Goal: Information Seeking & Learning: Learn about a topic

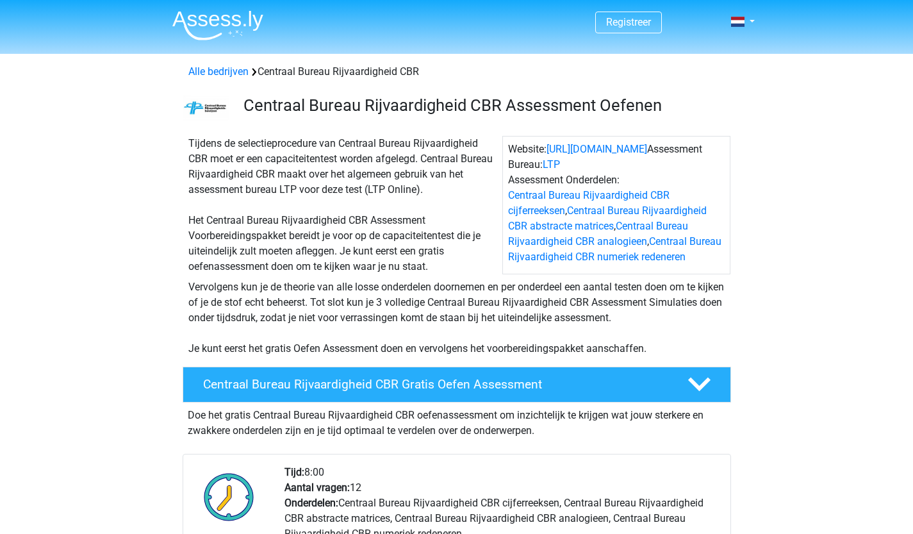
drag, startPoint x: 911, startPoint y: 113, endPoint x: 914, endPoint y: 144, distance: 30.9
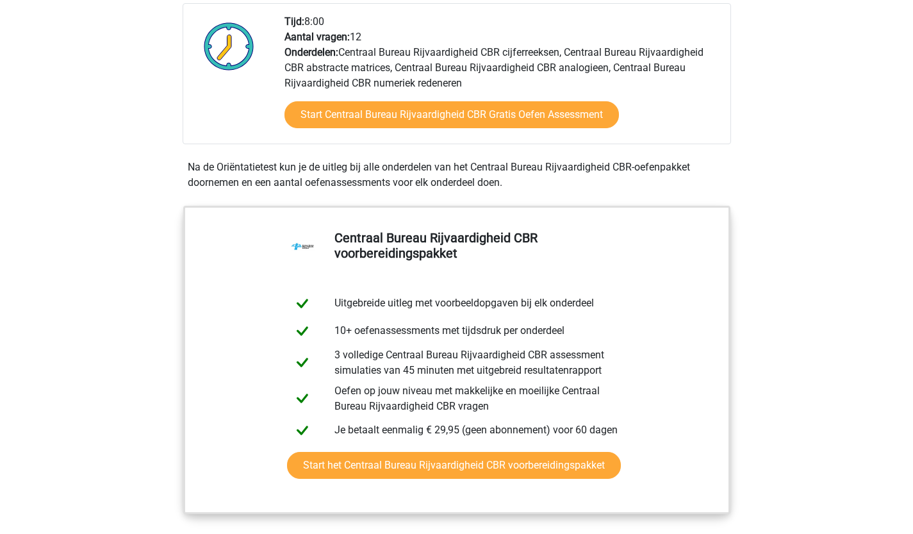
scroll to position [452, 0]
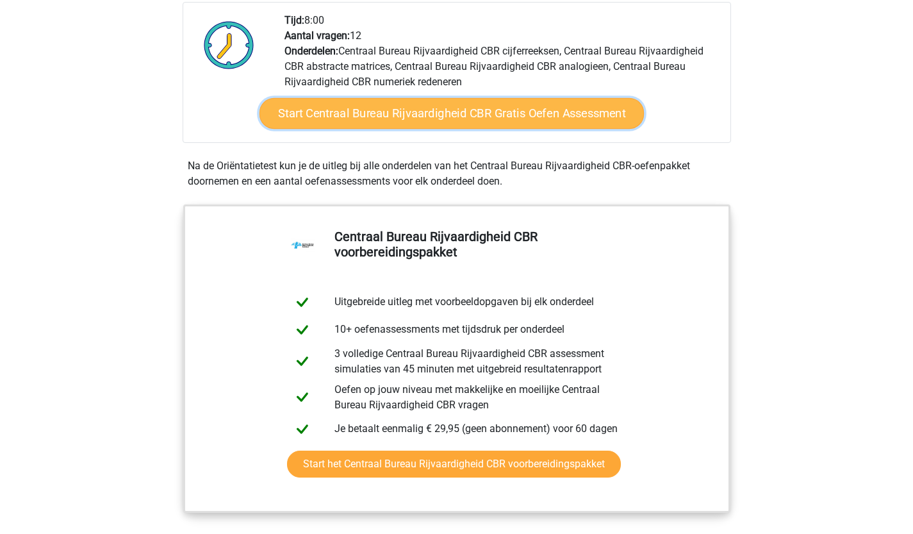
click at [398, 120] on link "Start Centraal Bureau Rijvaardigheid CBR Gratis Oefen Assessment" at bounding box center [451, 113] width 385 height 31
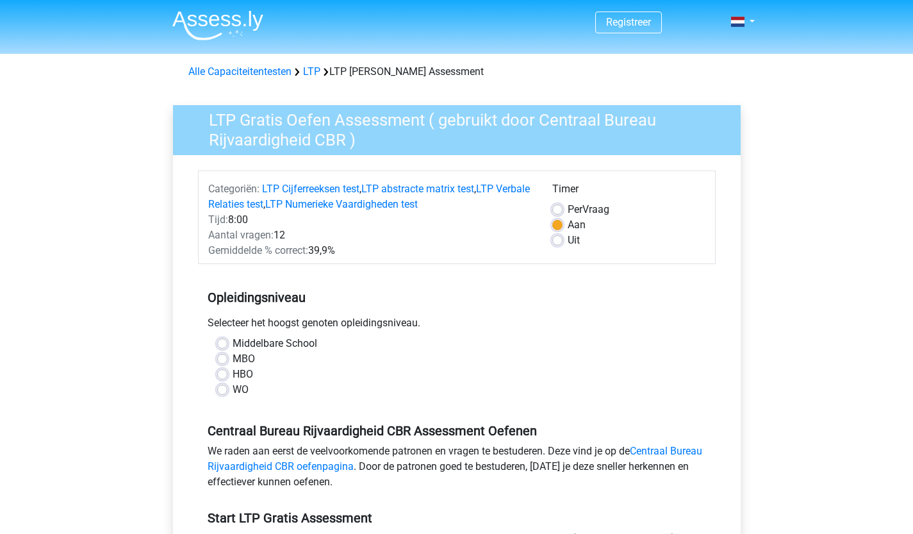
click at [254, 345] on label "Middelbare School" at bounding box center [275, 343] width 85 height 15
click at [228, 345] on input "Middelbare School" at bounding box center [222, 342] width 10 height 13
radio input "true"
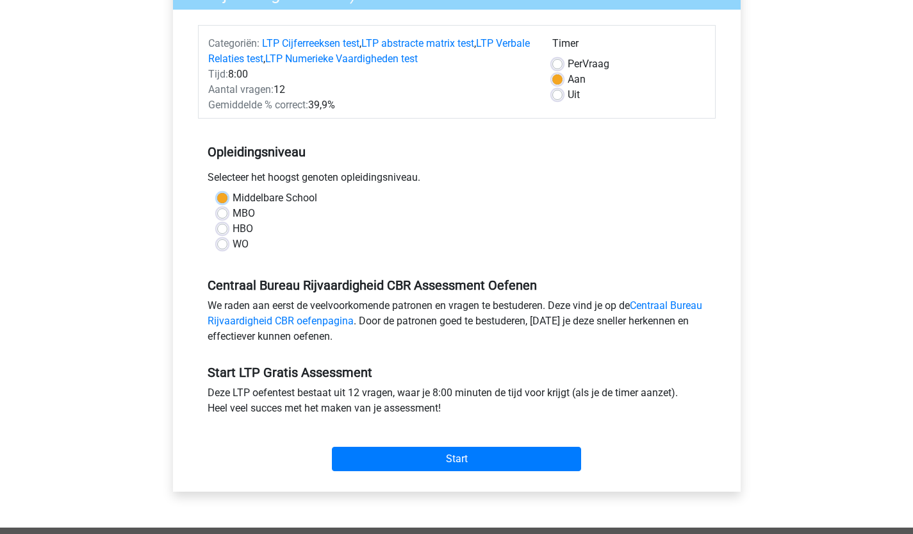
scroll to position [148, 0]
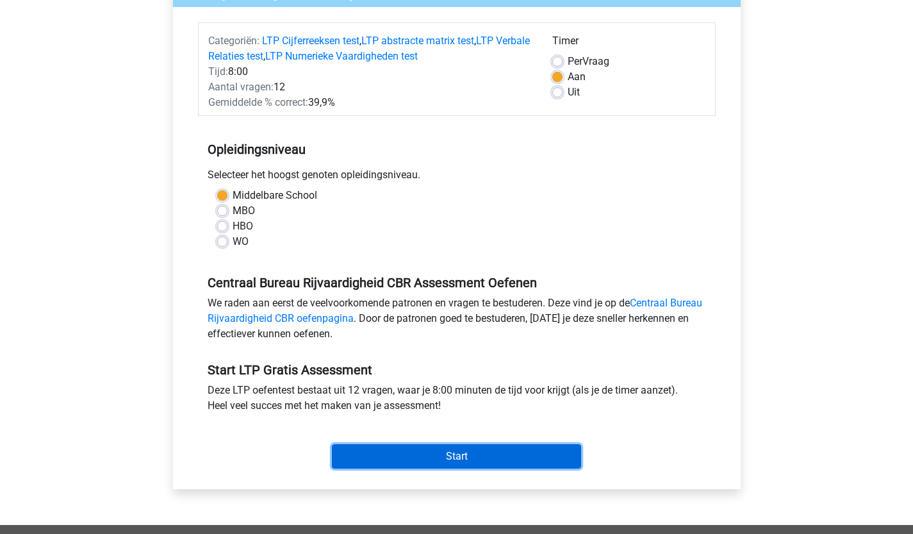
click at [447, 461] on input "Start" at bounding box center [456, 456] width 249 height 24
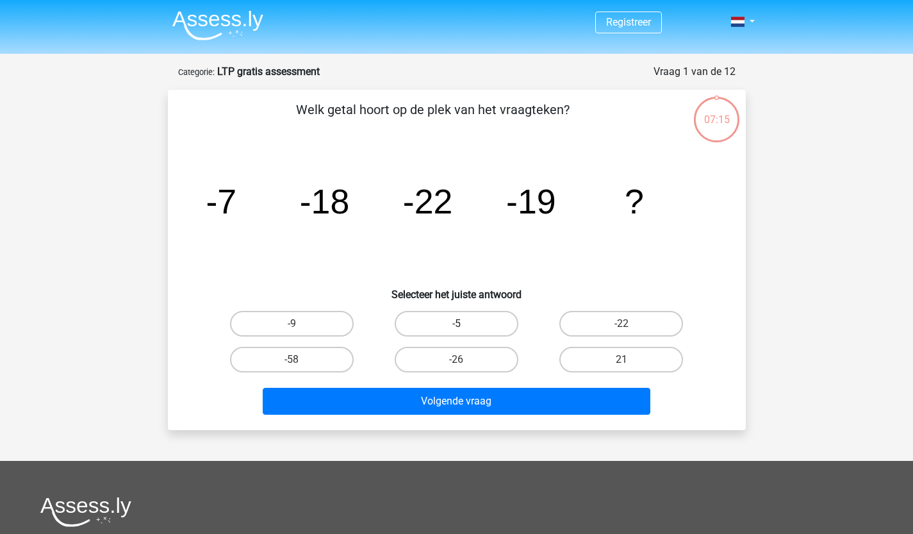
click at [446, 326] on label "-5" at bounding box center [457, 324] width 124 height 26
click at [456, 326] on input "-5" at bounding box center [460, 328] width 8 height 8
radio input "true"
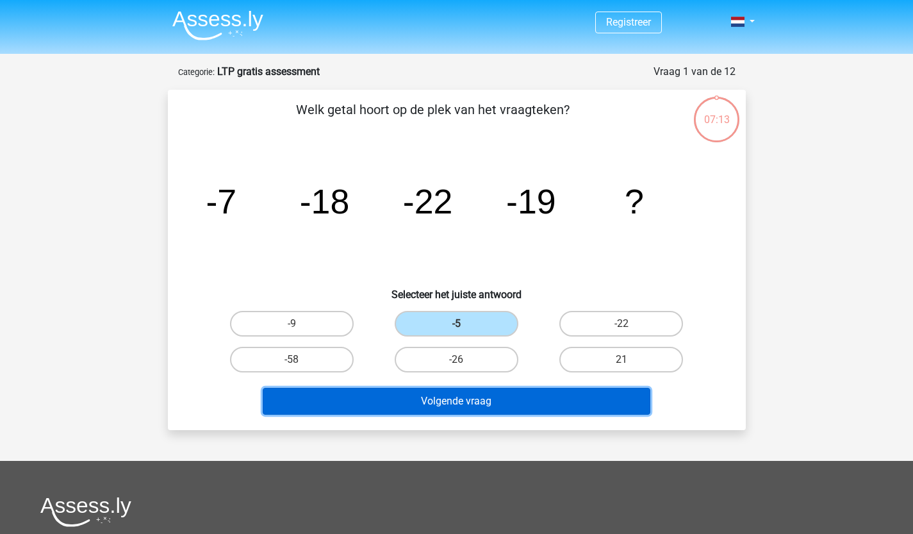
click at [429, 396] on button "Volgende vraag" at bounding box center [457, 401] width 388 height 27
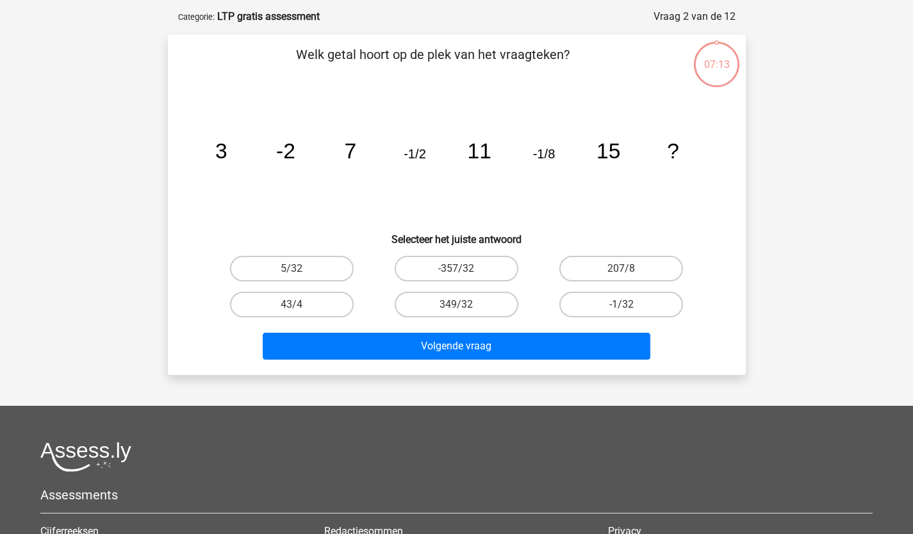
scroll to position [64, 0]
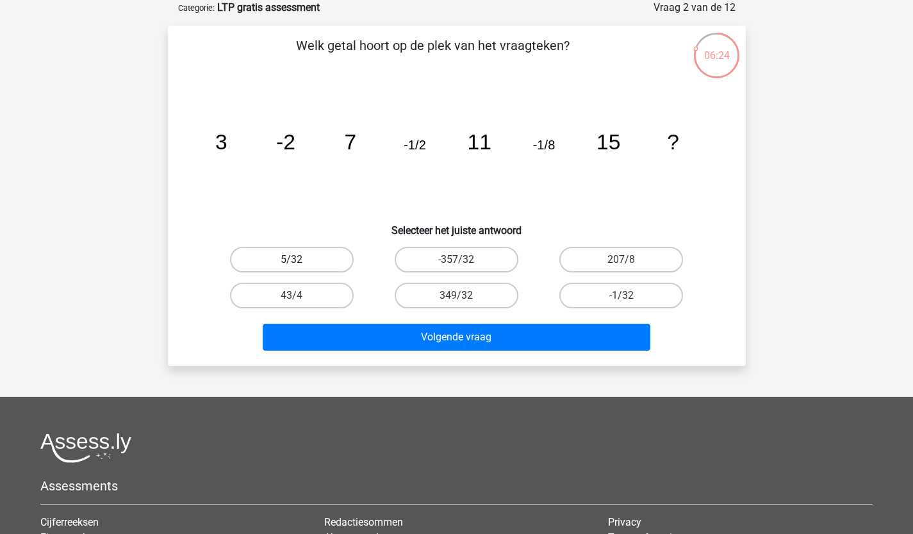
click at [305, 258] on label "5/32" at bounding box center [292, 260] width 124 height 26
click at [300, 260] on input "5/32" at bounding box center [296, 264] width 8 height 8
radio input "true"
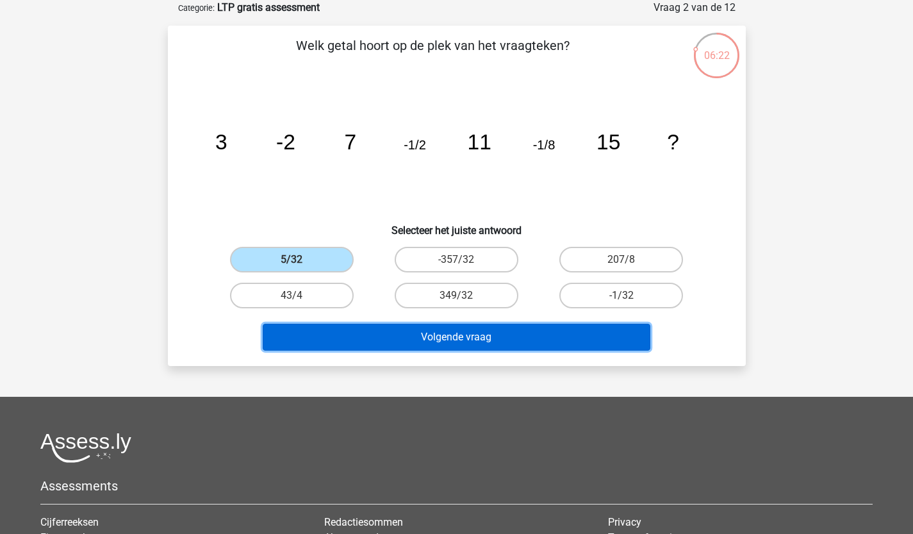
click at [477, 344] on button "Volgende vraag" at bounding box center [457, 337] width 388 height 27
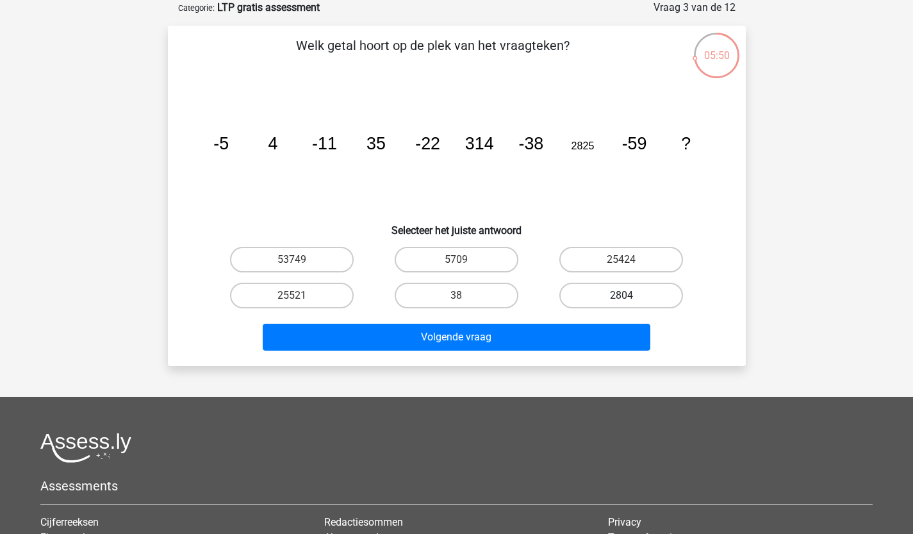
click at [605, 292] on label "2804" at bounding box center [621, 296] width 124 height 26
click at [622, 295] on input "2804" at bounding box center [626, 299] width 8 height 8
radio input "true"
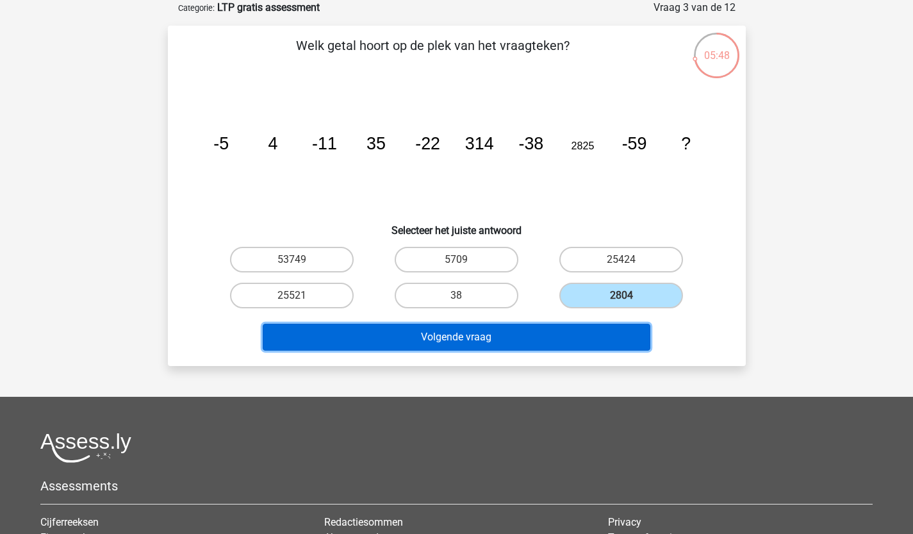
click at [527, 335] on button "Volgende vraag" at bounding box center [457, 337] width 388 height 27
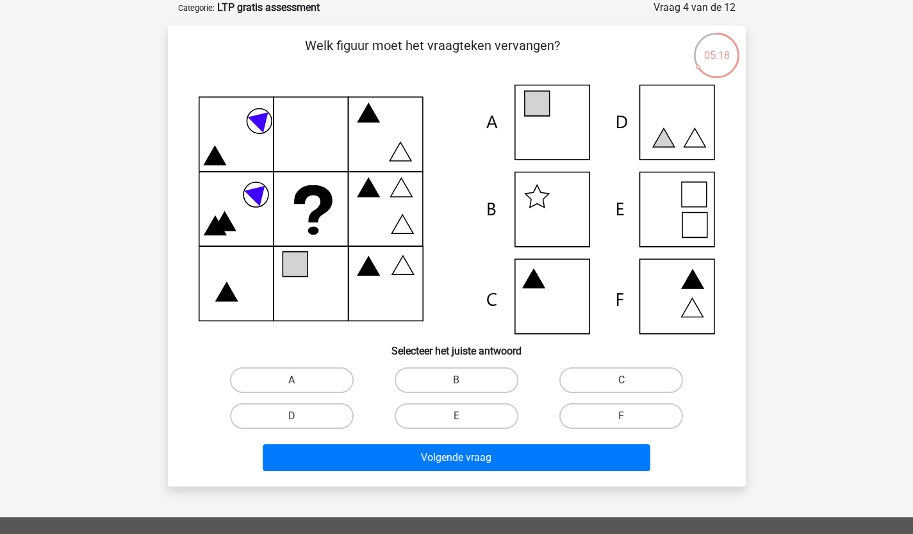
click at [542, 127] on icon at bounding box center [457, 209] width 517 height 249
click at [686, 292] on icon at bounding box center [457, 209] width 517 height 249
click at [606, 413] on label "F" at bounding box center [621, 416] width 124 height 26
click at [622, 416] on input "F" at bounding box center [626, 420] width 8 height 8
radio input "true"
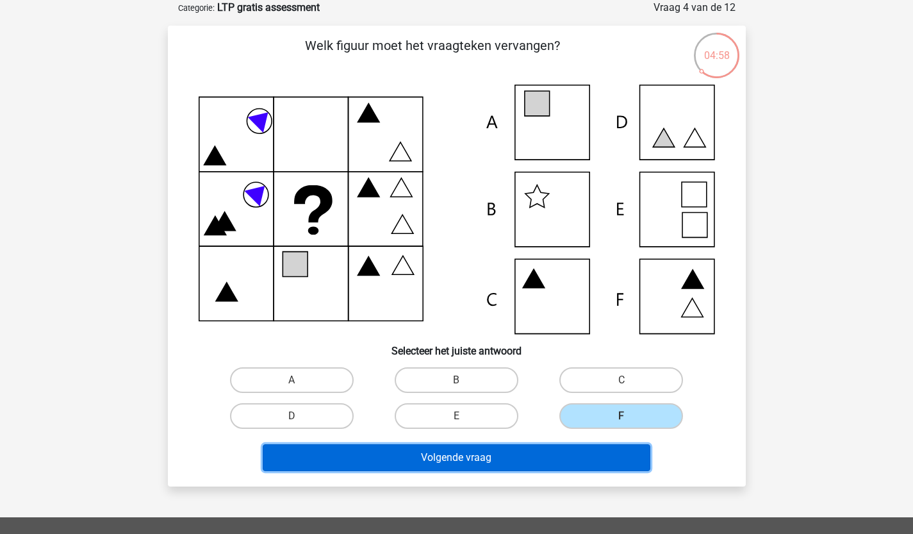
click at [533, 455] on button "Volgende vraag" at bounding box center [457, 457] width 388 height 27
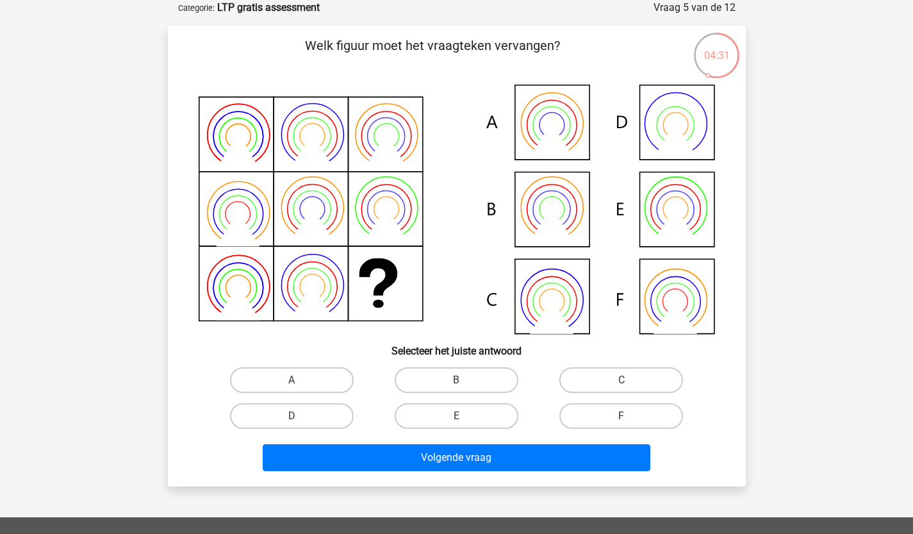
click at [545, 103] on icon at bounding box center [457, 209] width 517 height 249
click at [288, 385] on label "A" at bounding box center [292, 380] width 124 height 26
click at [292, 385] on input "A" at bounding box center [296, 384] width 8 height 8
radio input "true"
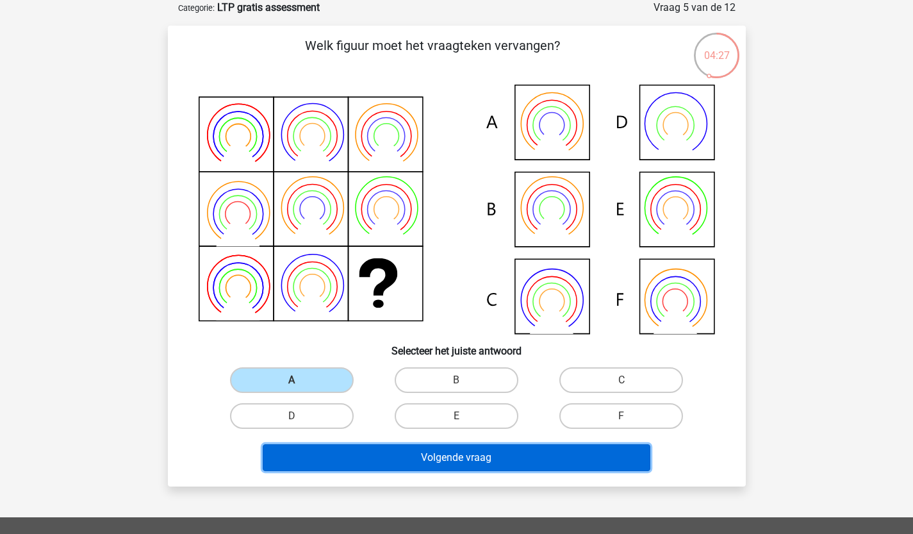
click at [427, 451] on button "Volgende vraag" at bounding box center [457, 457] width 388 height 27
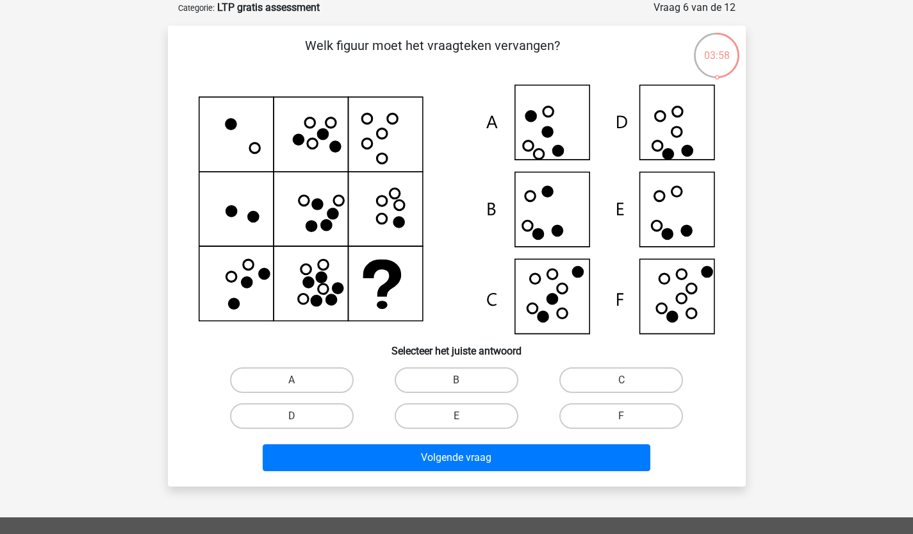
click at [549, 130] on icon at bounding box center [547, 132] width 10 height 10
click at [329, 385] on label "A" at bounding box center [292, 380] width 124 height 26
click at [300, 385] on input "A" at bounding box center [296, 384] width 8 height 8
radio input "true"
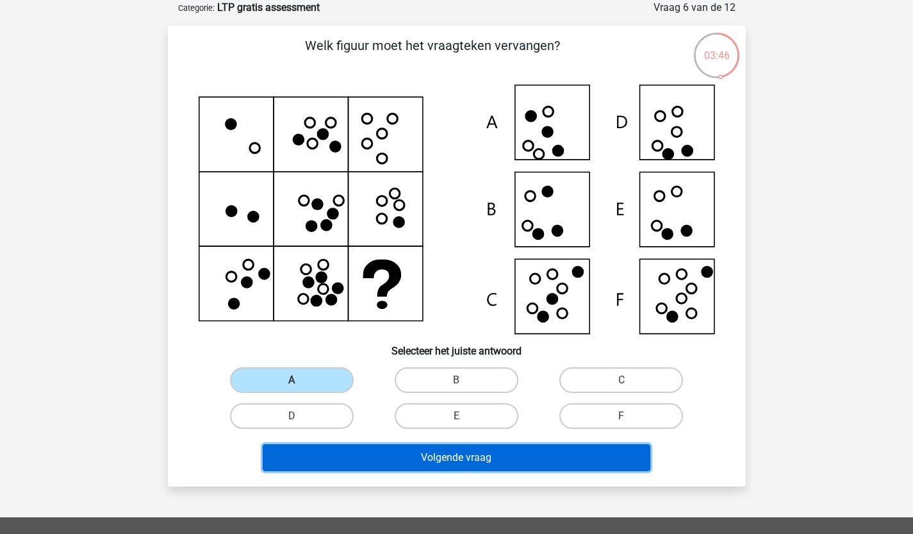
click at [490, 461] on button "Volgende vraag" at bounding box center [457, 457] width 388 height 27
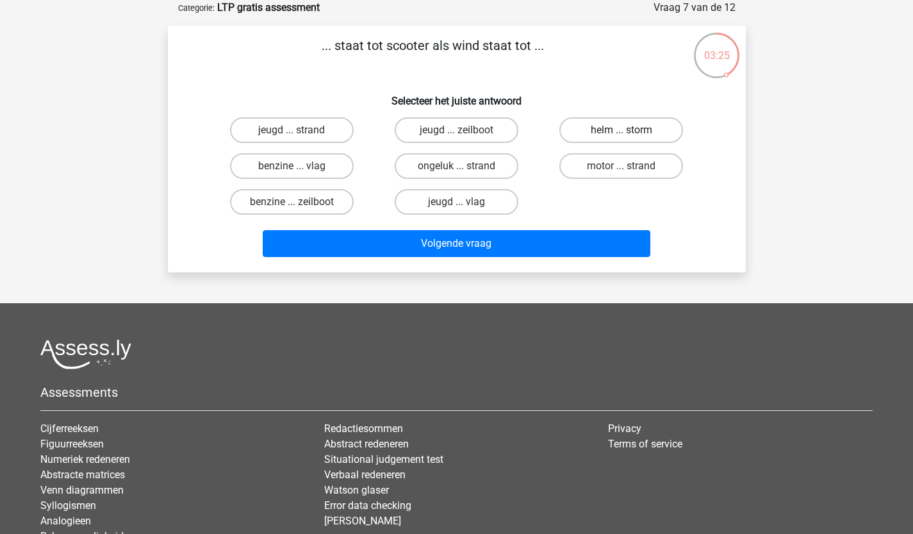
click at [633, 133] on label "helm ... storm" at bounding box center [621, 130] width 124 height 26
click at [630, 133] on input "helm ... storm" at bounding box center [626, 134] width 8 height 8
radio input "true"
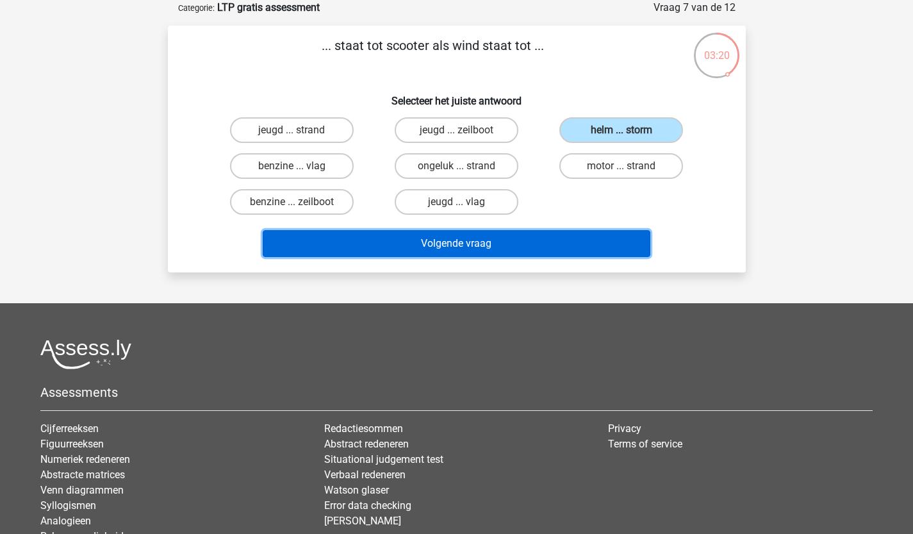
click at [494, 249] on button "Volgende vraag" at bounding box center [457, 243] width 388 height 27
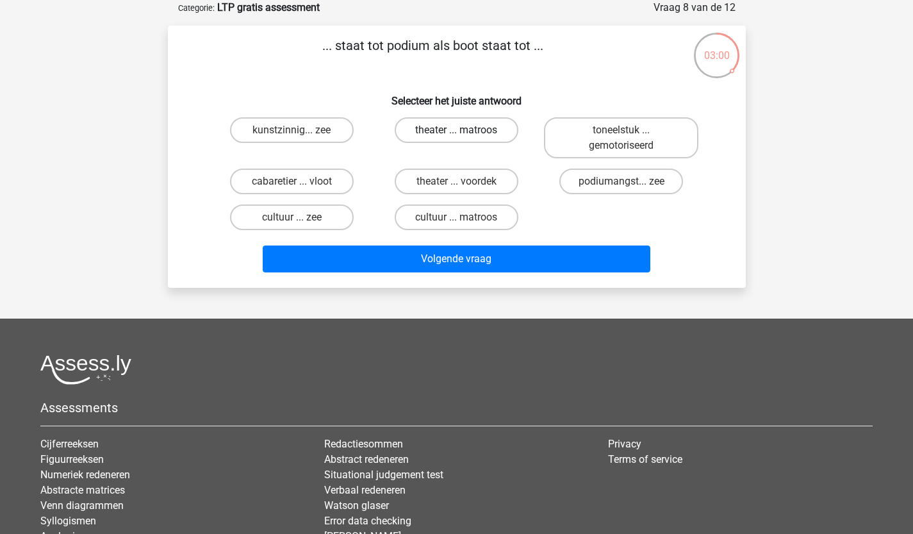
click at [467, 122] on label "theater ... matroos" at bounding box center [457, 130] width 124 height 26
click at [465, 130] on input "theater ... matroos" at bounding box center [460, 134] width 8 height 8
radio input "true"
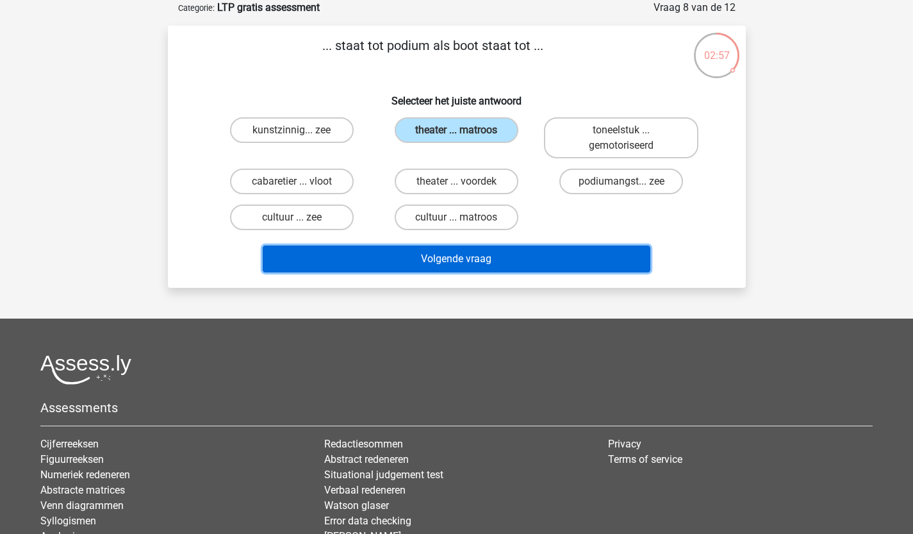
click at [461, 264] on button "Volgende vraag" at bounding box center [457, 258] width 388 height 27
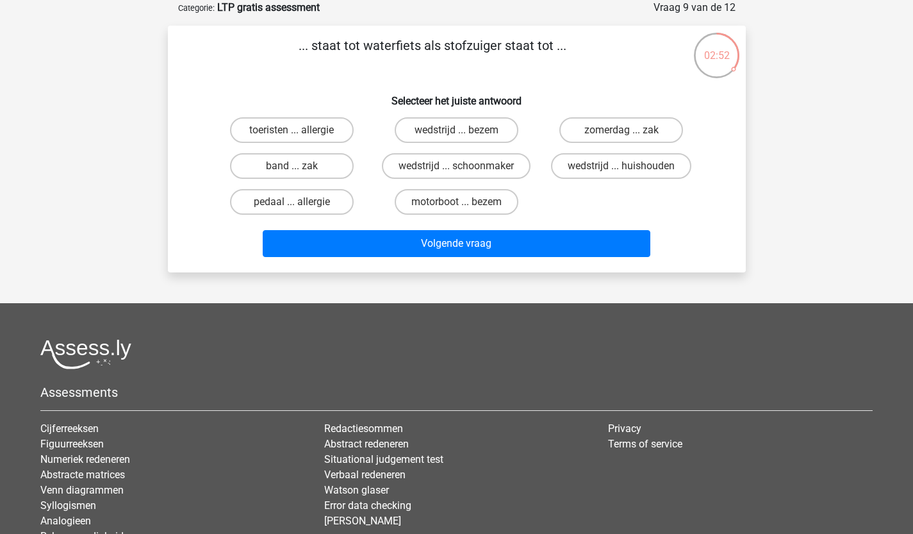
click at [453, 49] on p "... staat tot waterfiets als stofzuiger staat tot ..." at bounding box center [432, 55] width 489 height 38
click at [587, 127] on label "zomerdag ... zak" at bounding box center [621, 130] width 124 height 26
click at [622, 130] on input "zomerdag ... zak" at bounding box center [626, 134] width 8 height 8
radio input "true"
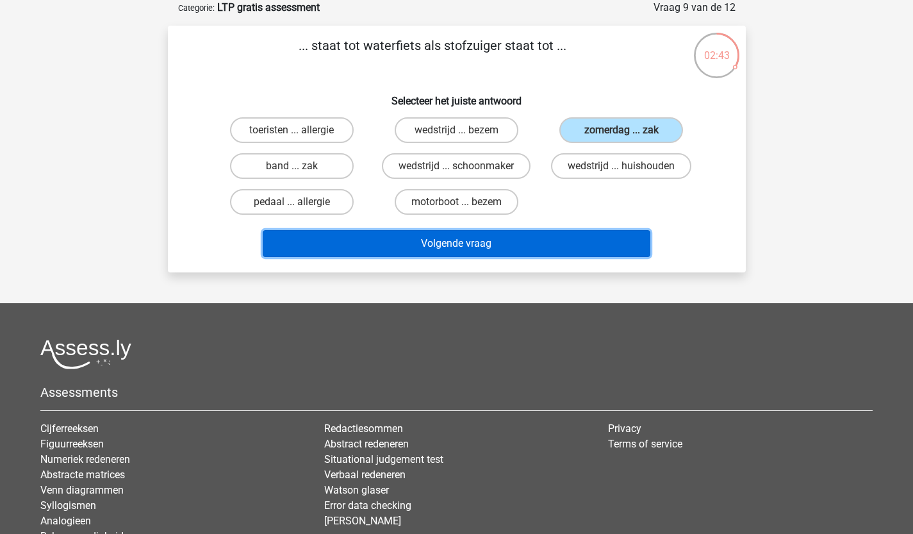
click at [491, 236] on button "Volgende vraag" at bounding box center [457, 243] width 388 height 27
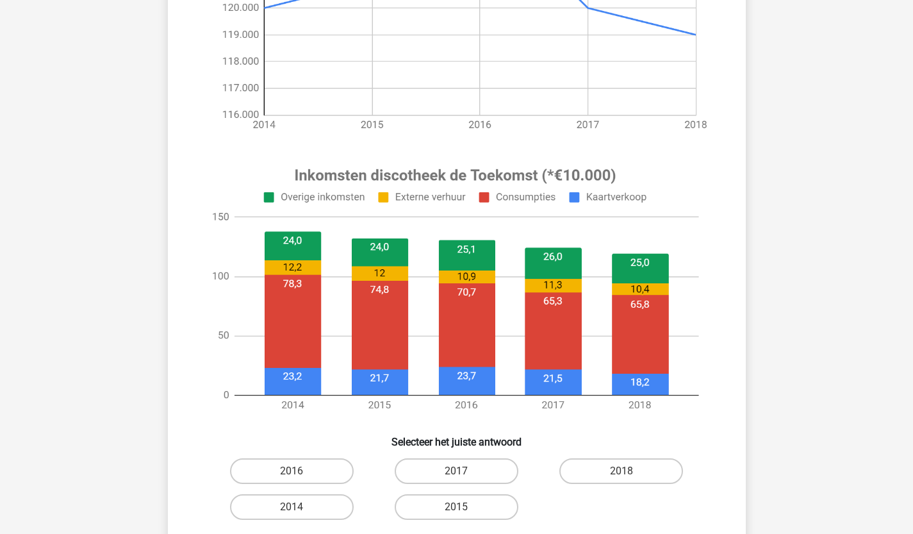
scroll to position [321, 0]
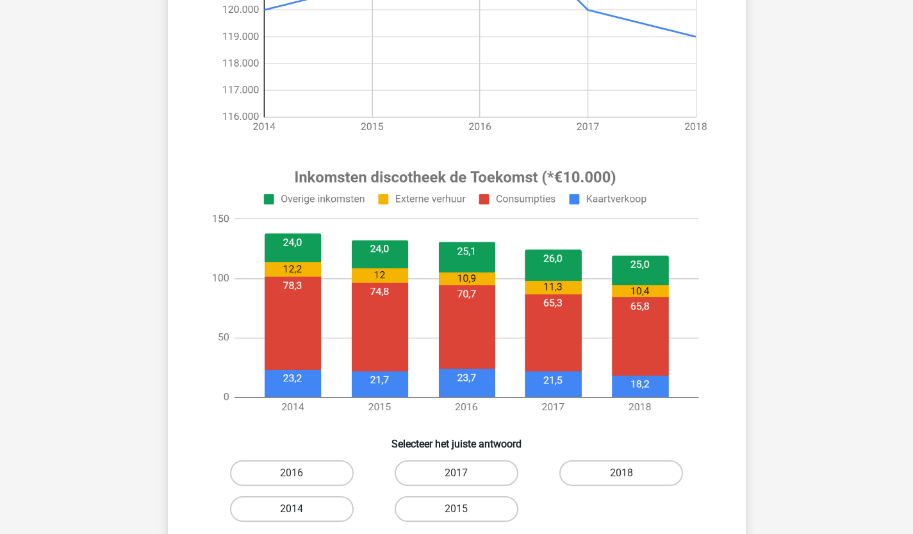
click at [306, 504] on label "2014" at bounding box center [292, 509] width 124 height 26
click at [300, 509] on input "2014" at bounding box center [296, 513] width 8 height 8
radio input "true"
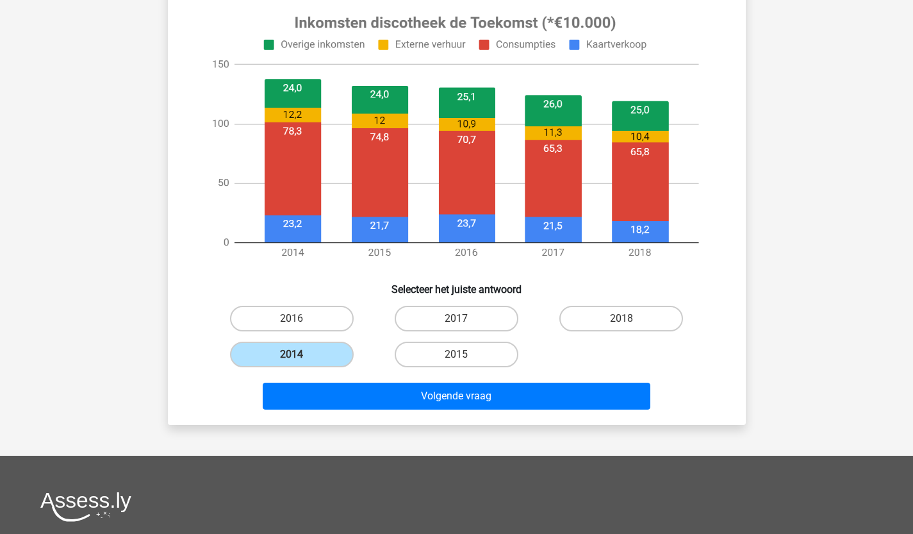
scroll to position [386, 0]
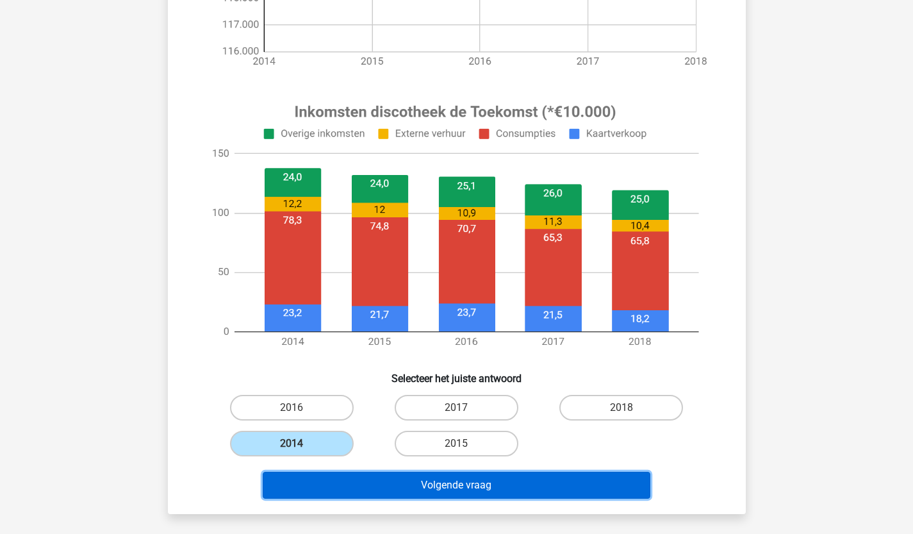
click at [508, 477] on button "Volgende vraag" at bounding box center [457, 485] width 388 height 27
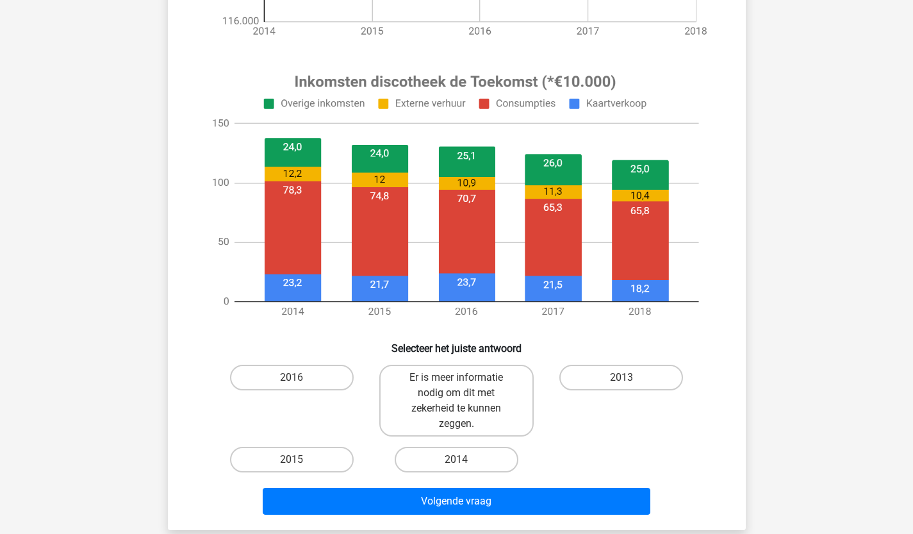
scroll to position [424, 0]
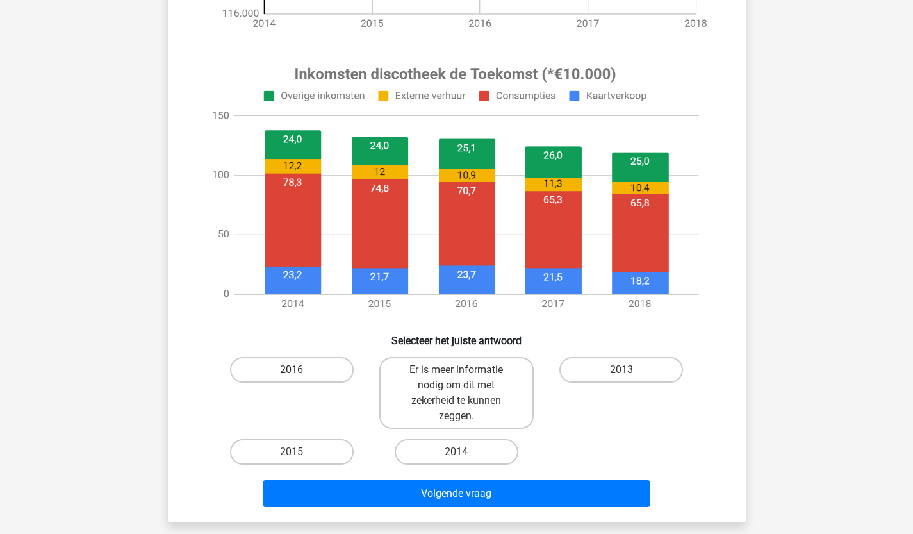
click at [306, 377] on label "2016" at bounding box center [292, 370] width 124 height 26
click at [300, 377] on input "2016" at bounding box center [296, 374] width 8 height 8
radio input "true"
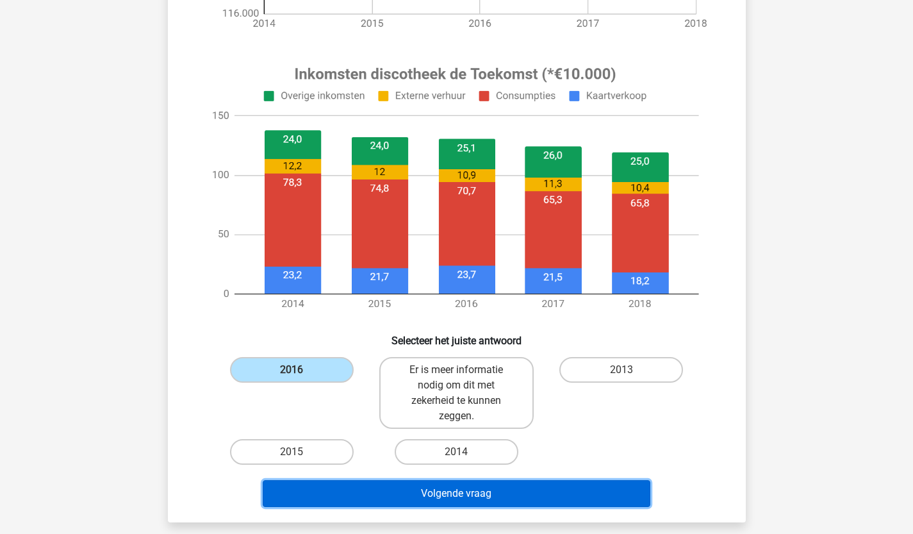
click at [436, 490] on button "Volgende vraag" at bounding box center [457, 493] width 388 height 27
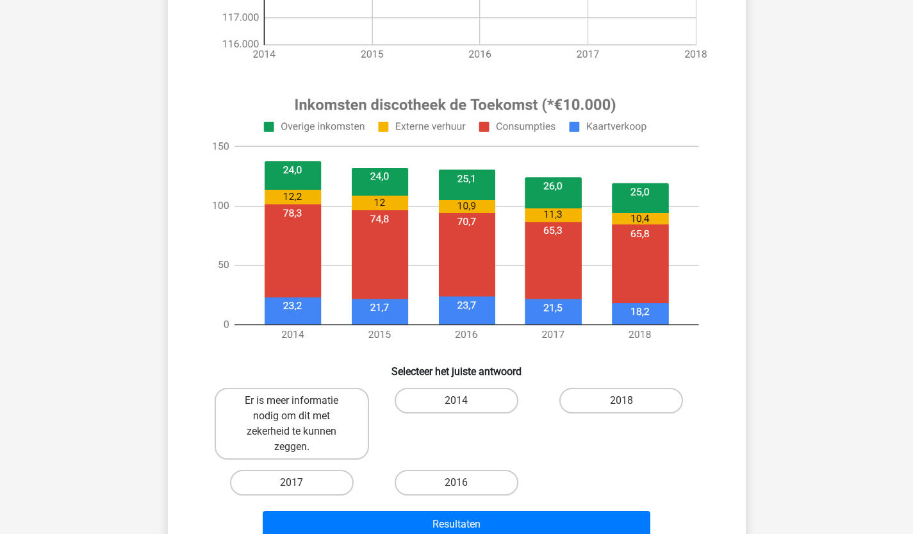
scroll to position [402, 0]
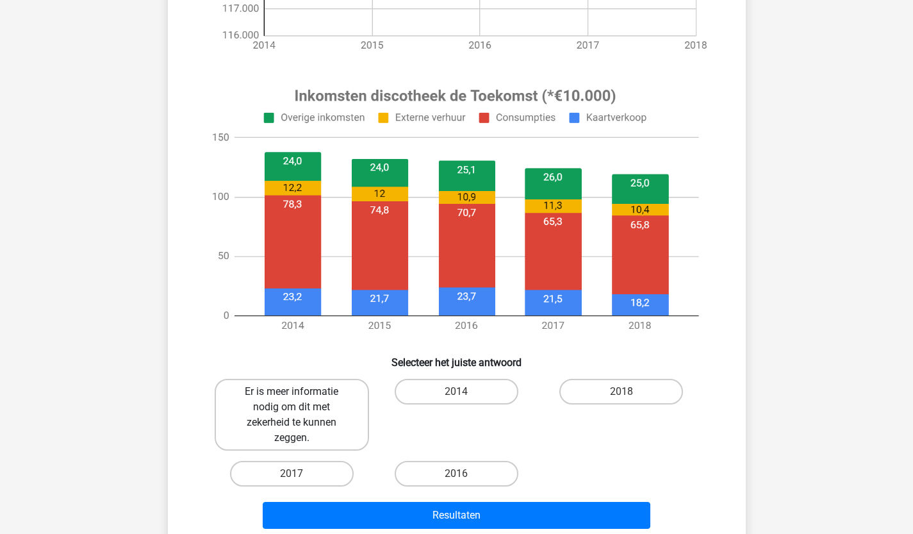
click at [319, 411] on label "Er is meer informatie nodig om dit met zekerheid te kunnen zeggen." at bounding box center [292, 415] width 154 height 72
click at [300, 400] on input "Er is meer informatie nodig om dit met zekerheid te kunnen zeggen." at bounding box center [296, 396] width 8 height 8
radio input "true"
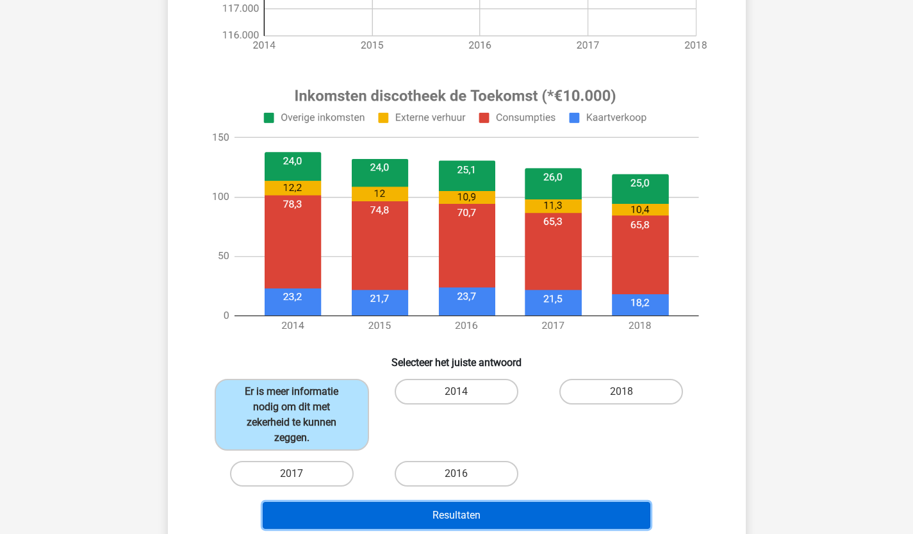
click at [445, 515] on button "Resultaten" at bounding box center [457, 515] width 388 height 27
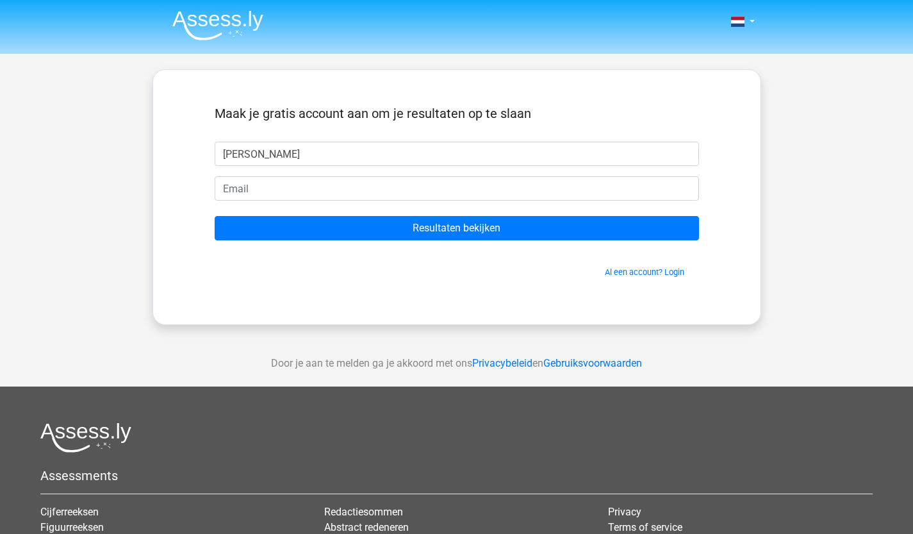
type input "[PERSON_NAME]"
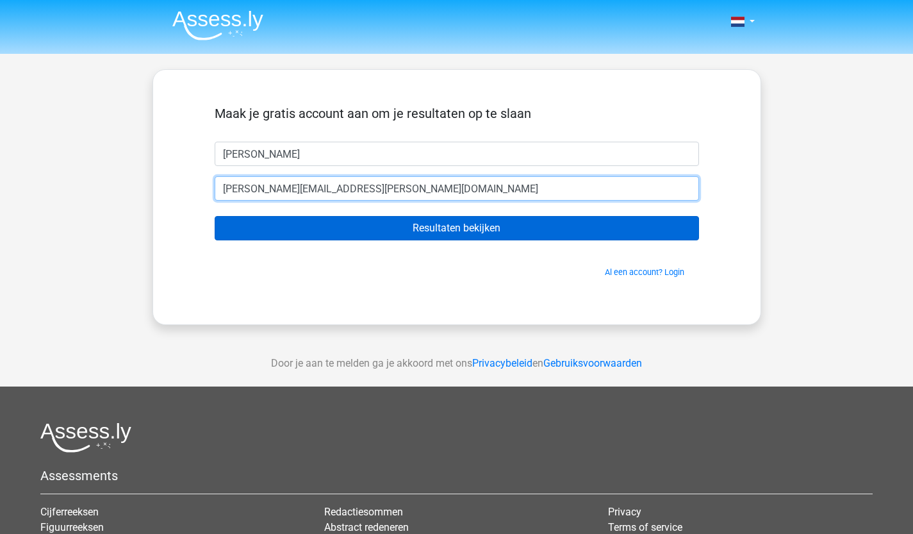
type input "[PERSON_NAME][EMAIL_ADDRESS][PERSON_NAME][DOMAIN_NAME]"
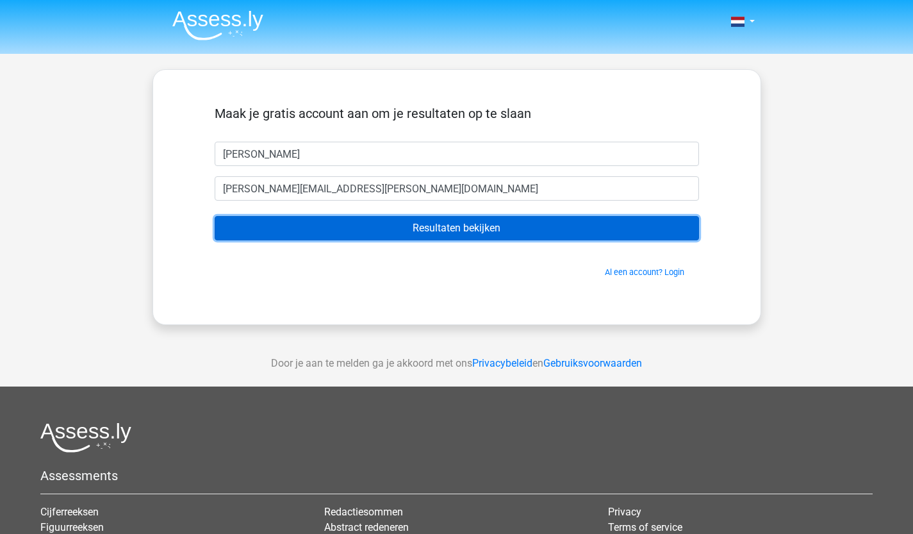
click at [455, 226] on input "Resultaten bekijken" at bounding box center [457, 228] width 484 height 24
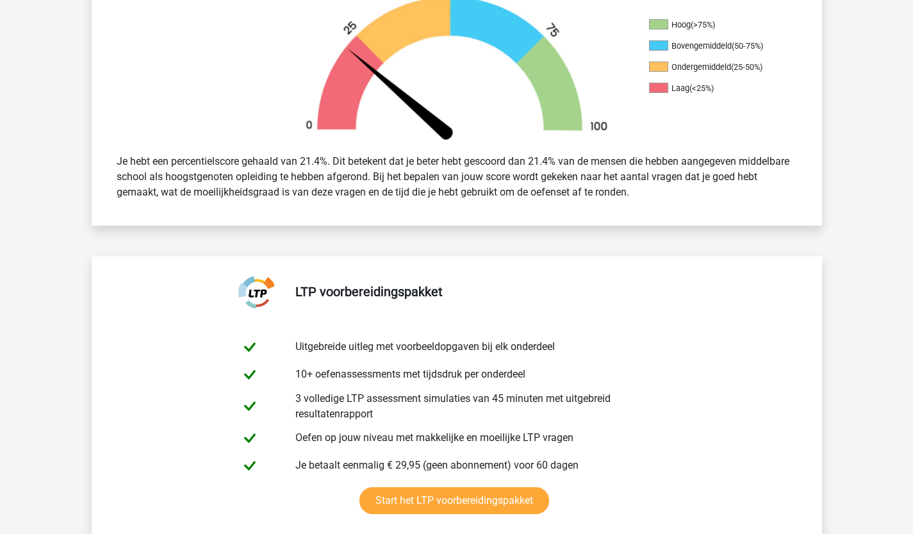
scroll to position [420, 0]
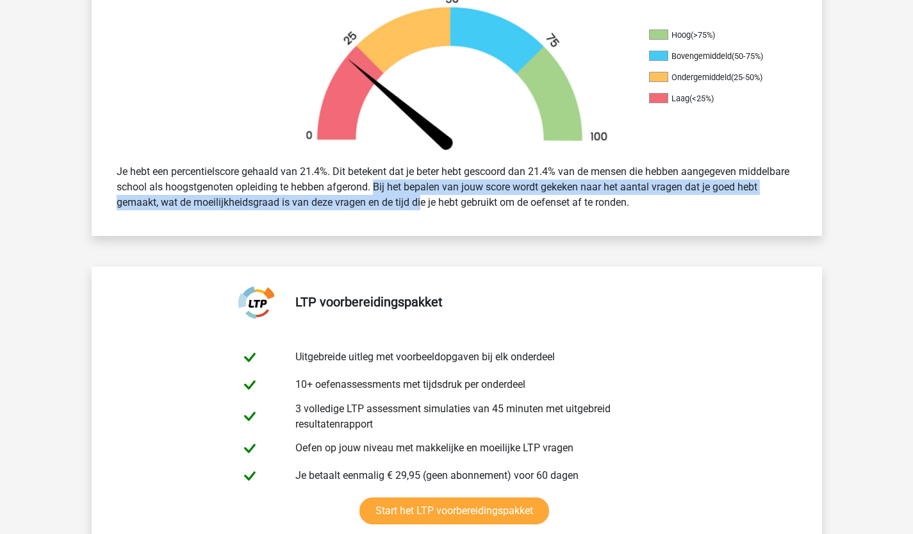
drag, startPoint x: 338, startPoint y: 188, endPoint x: 386, endPoint y: 199, distance: 49.1
click at [386, 199] on div "Je hebt een percentielscore gehaald van 21.4%. Dit betekent dat je beter hebt g…" at bounding box center [457, 187] width 700 height 56
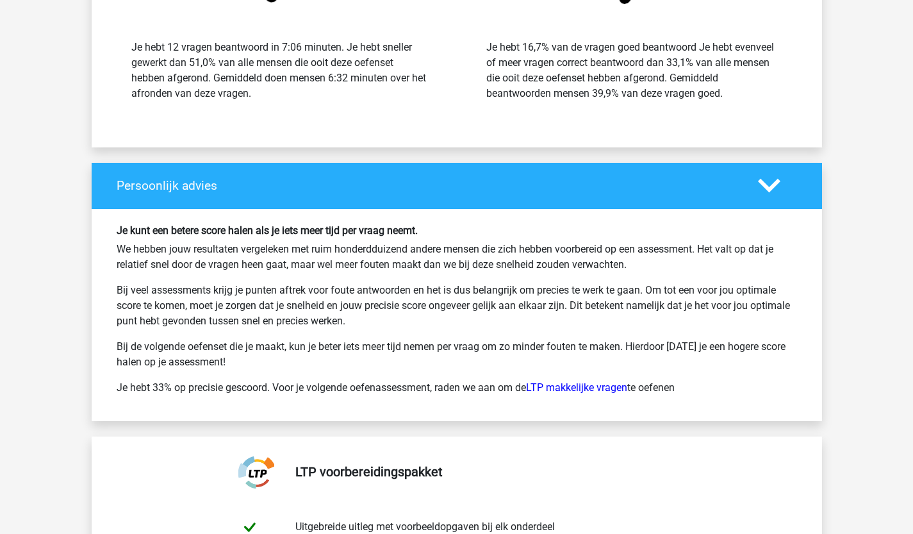
scroll to position [2211, 0]
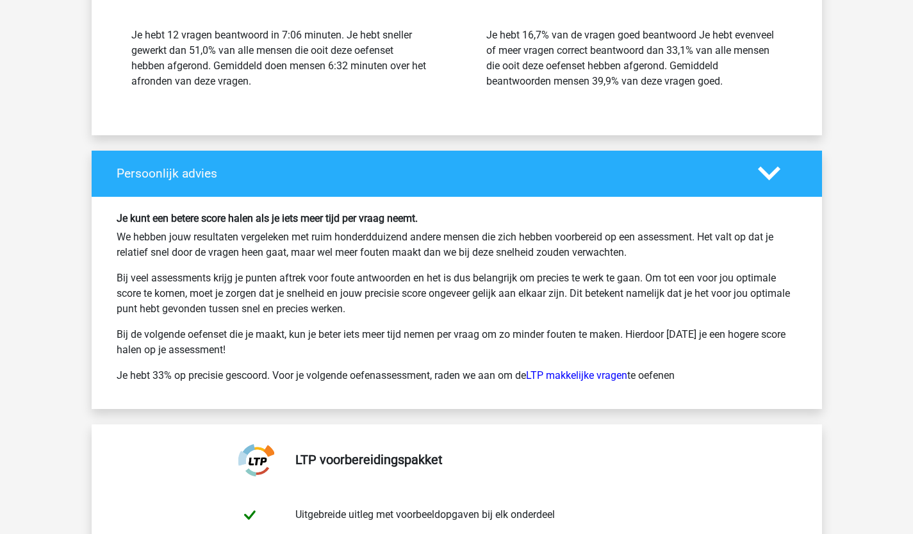
click at [766, 172] on icon at bounding box center [769, 173] width 22 height 22
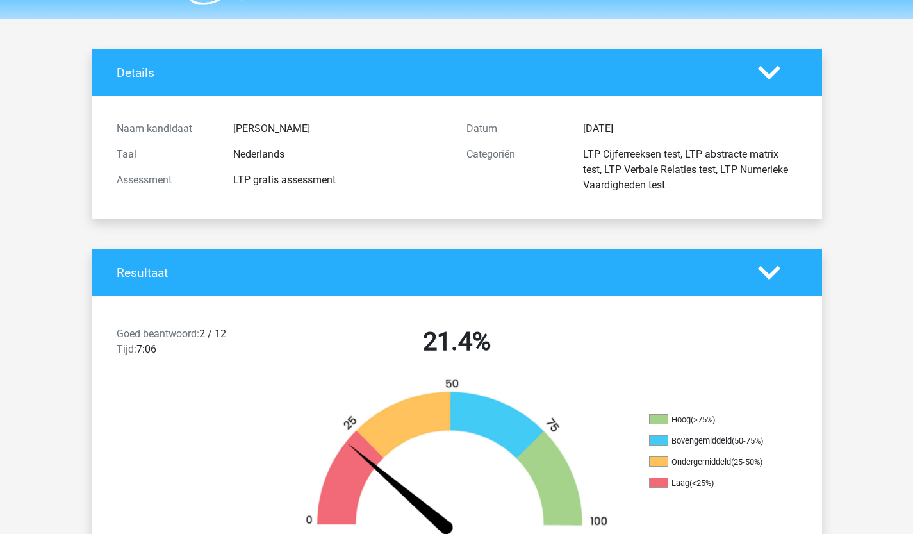
scroll to position [0, 0]
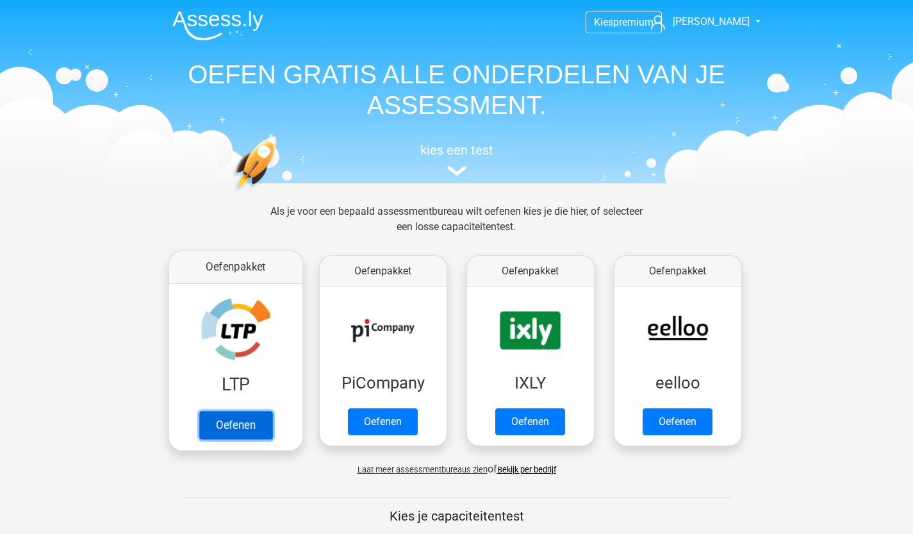
click at [258, 417] on link "Oefenen" at bounding box center [235, 425] width 73 height 28
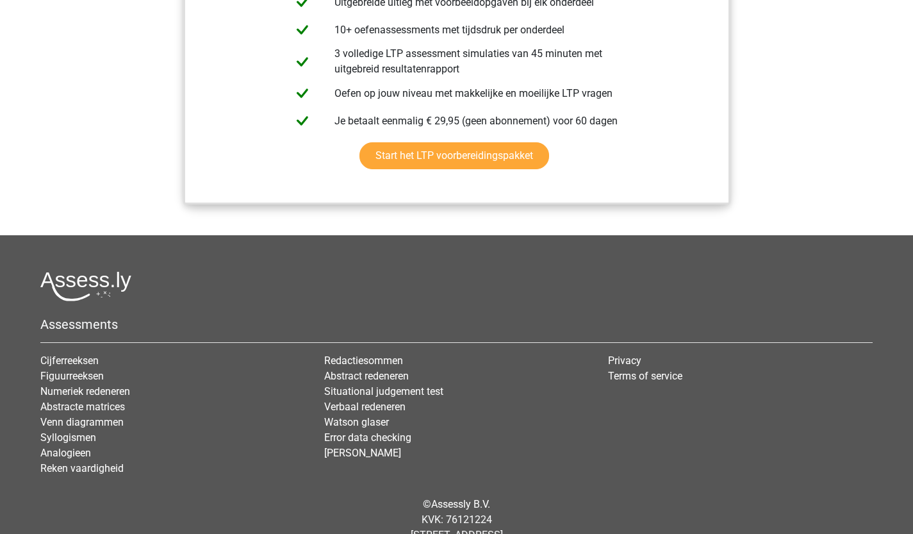
scroll to position [1568, 0]
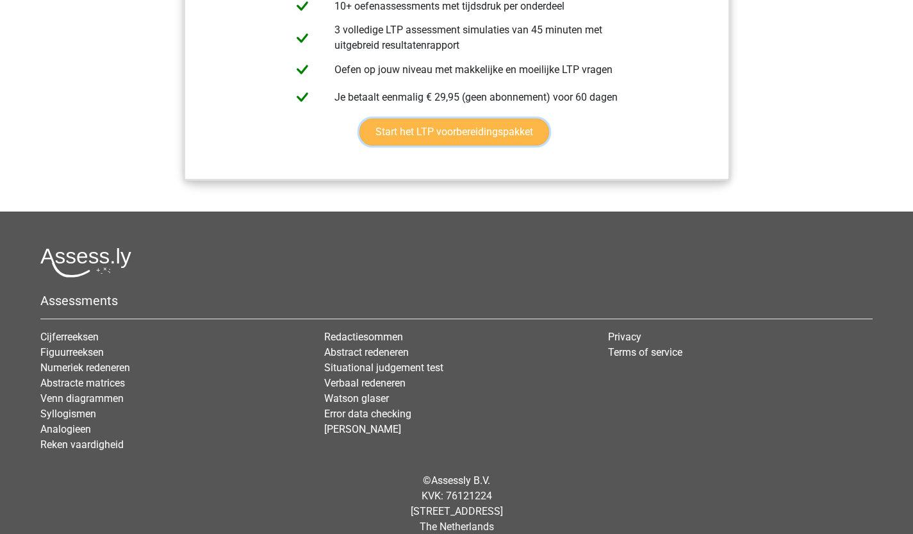
click at [457, 126] on link "Start het LTP voorbereidingspakket" at bounding box center [455, 132] width 190 height 27
